Goal: Find specific page/section: Find specific page/section

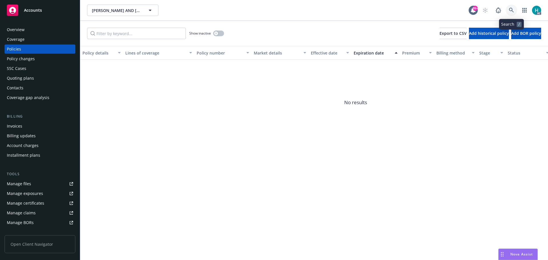
click at [510, 13] on icon at bounding box center [511, 10] width 5 height 5
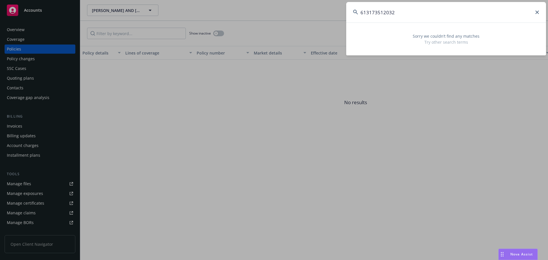
type input "613173512032"
click at [538, 12] on icon at bounding box center [537, 12] width 3 height 3
